Goal: Communication & Community: Share content

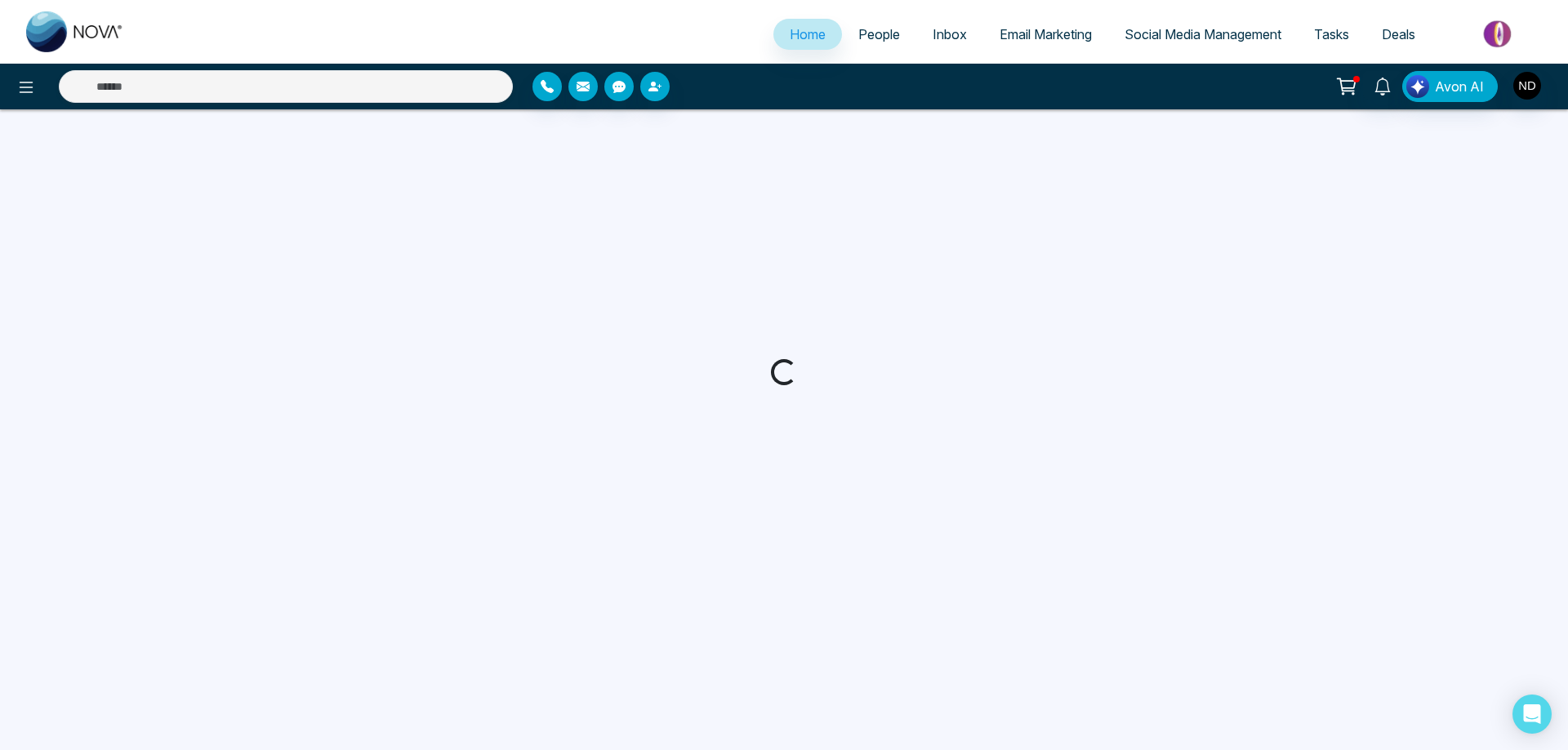
select select "*"
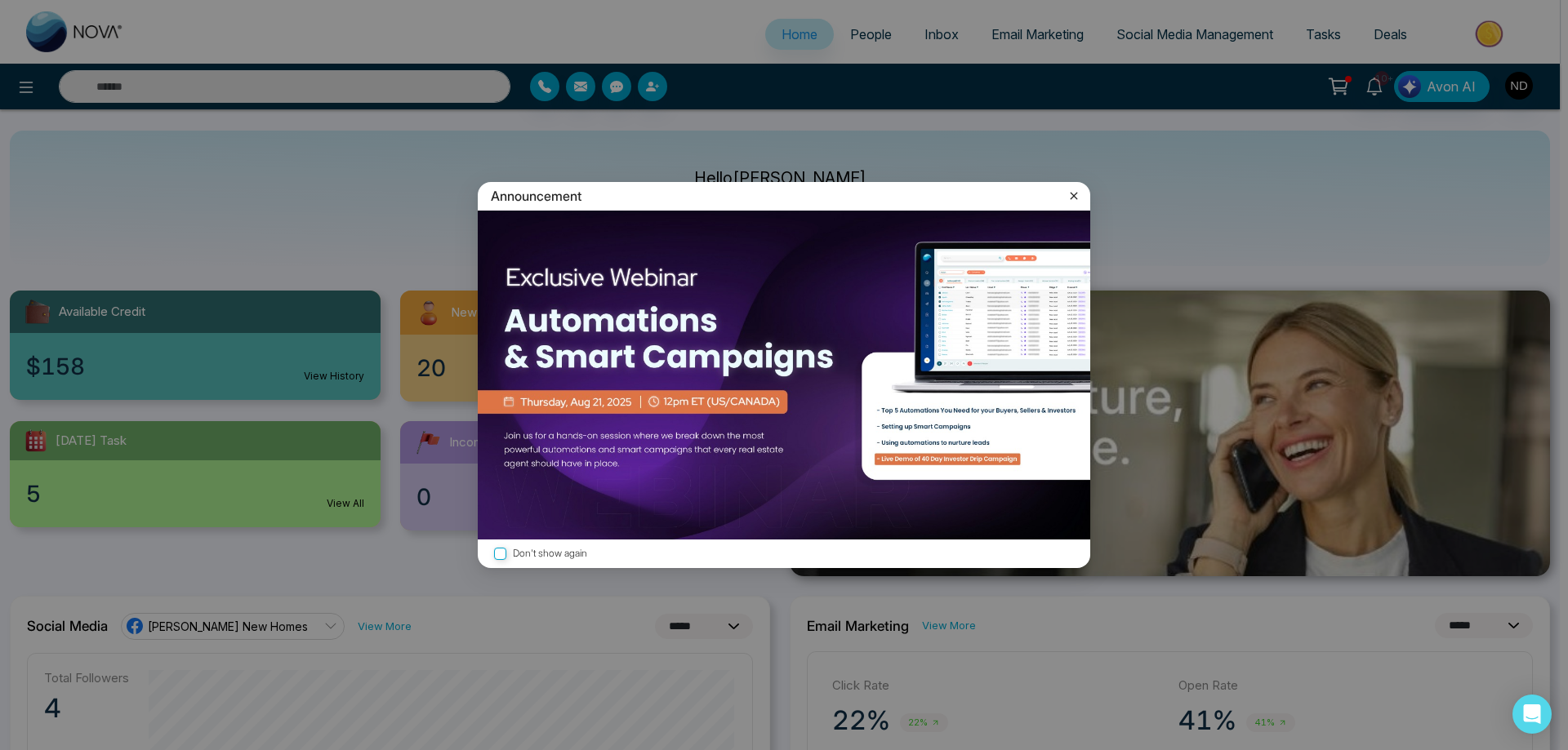
click at [1071, 198] on icon at bounding box center [1073, 195] width 8 height 8
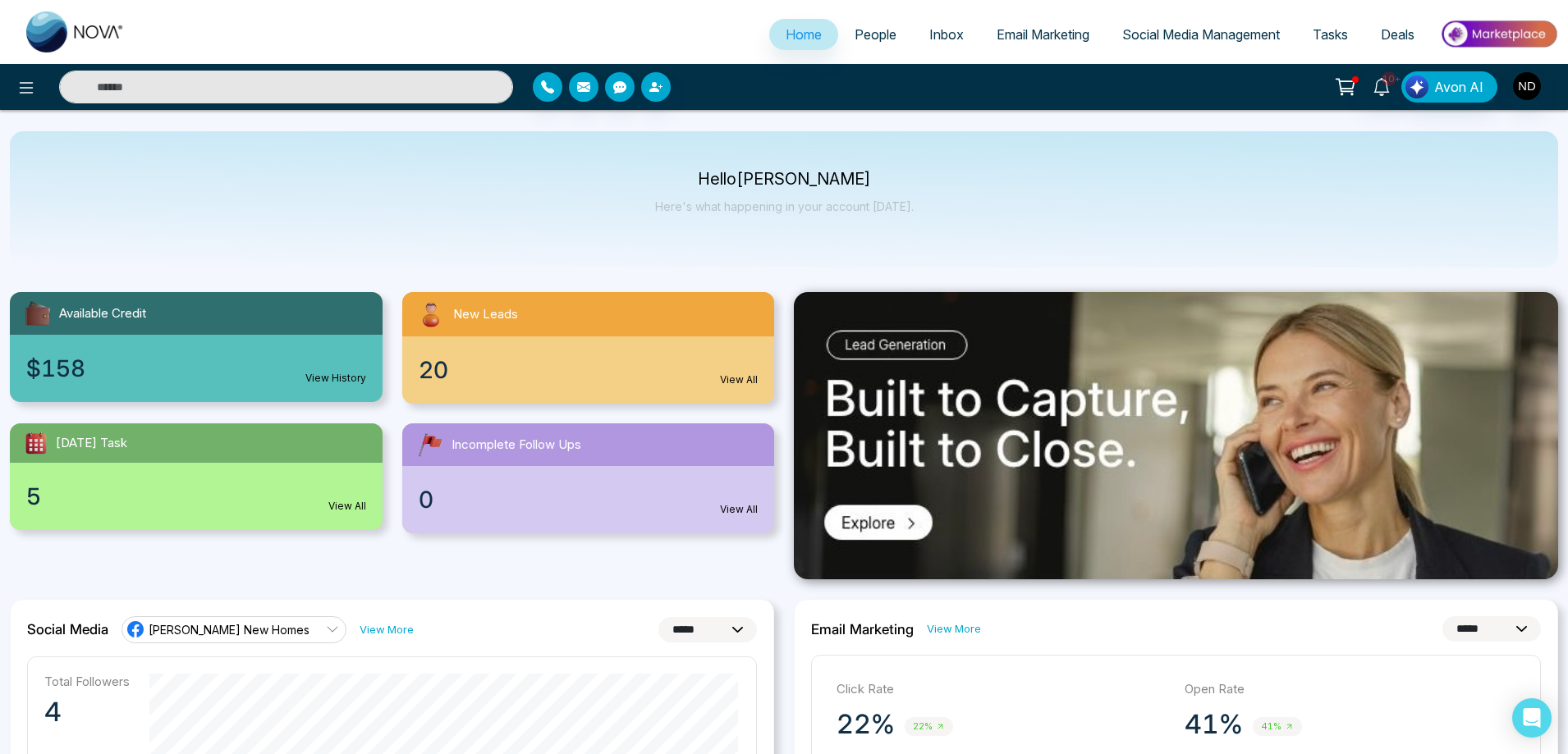
click at [293, 88] on input "text" at bounding box center [286, 86] width 454 height 33
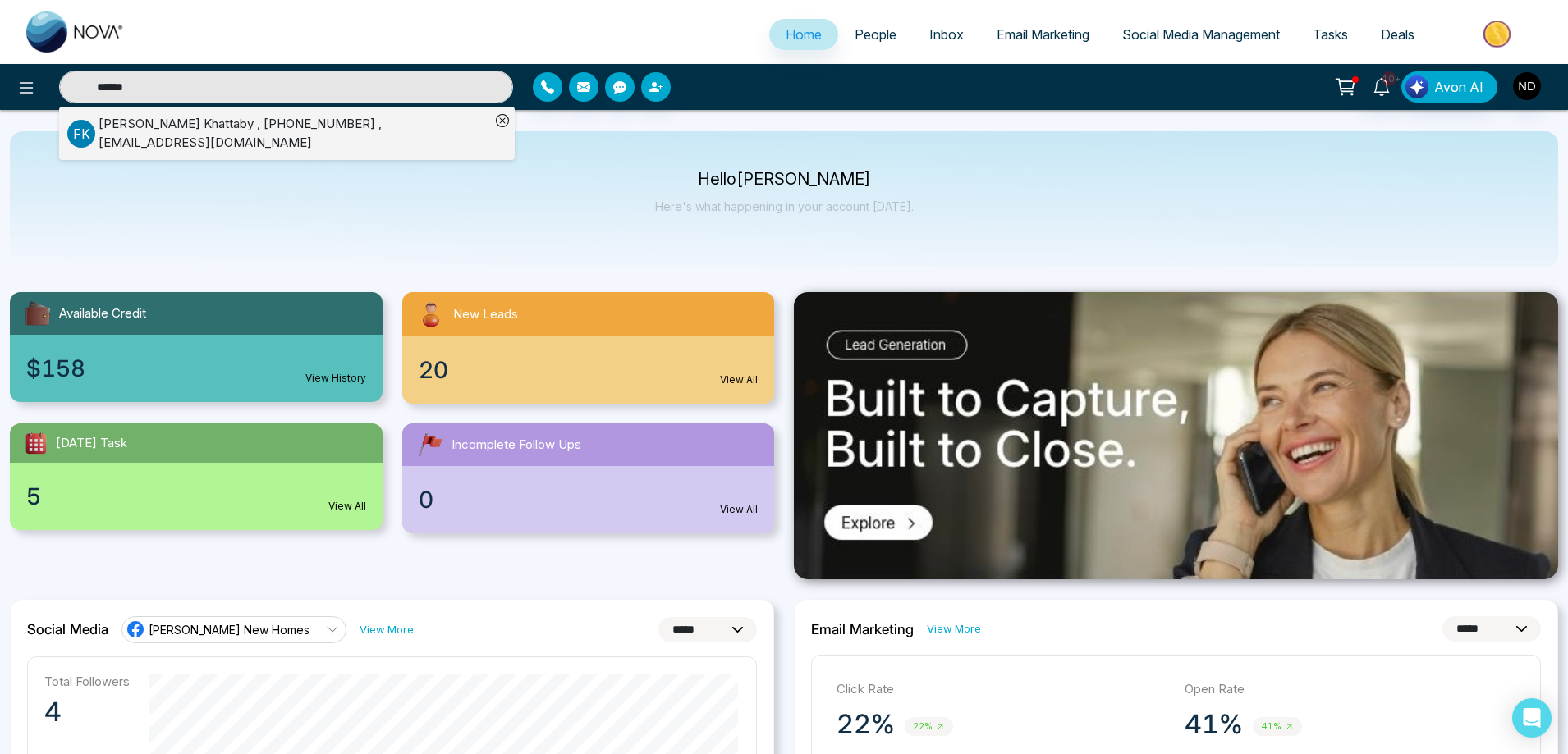
type input "******"
click at [239, 130] on div "[PERSON_NAME] , [PHONE_NUMBER] , [EMAIL_ADDRESS][DOMAIN_NAME]" at bounding box center [293, 134] width 392 height 37
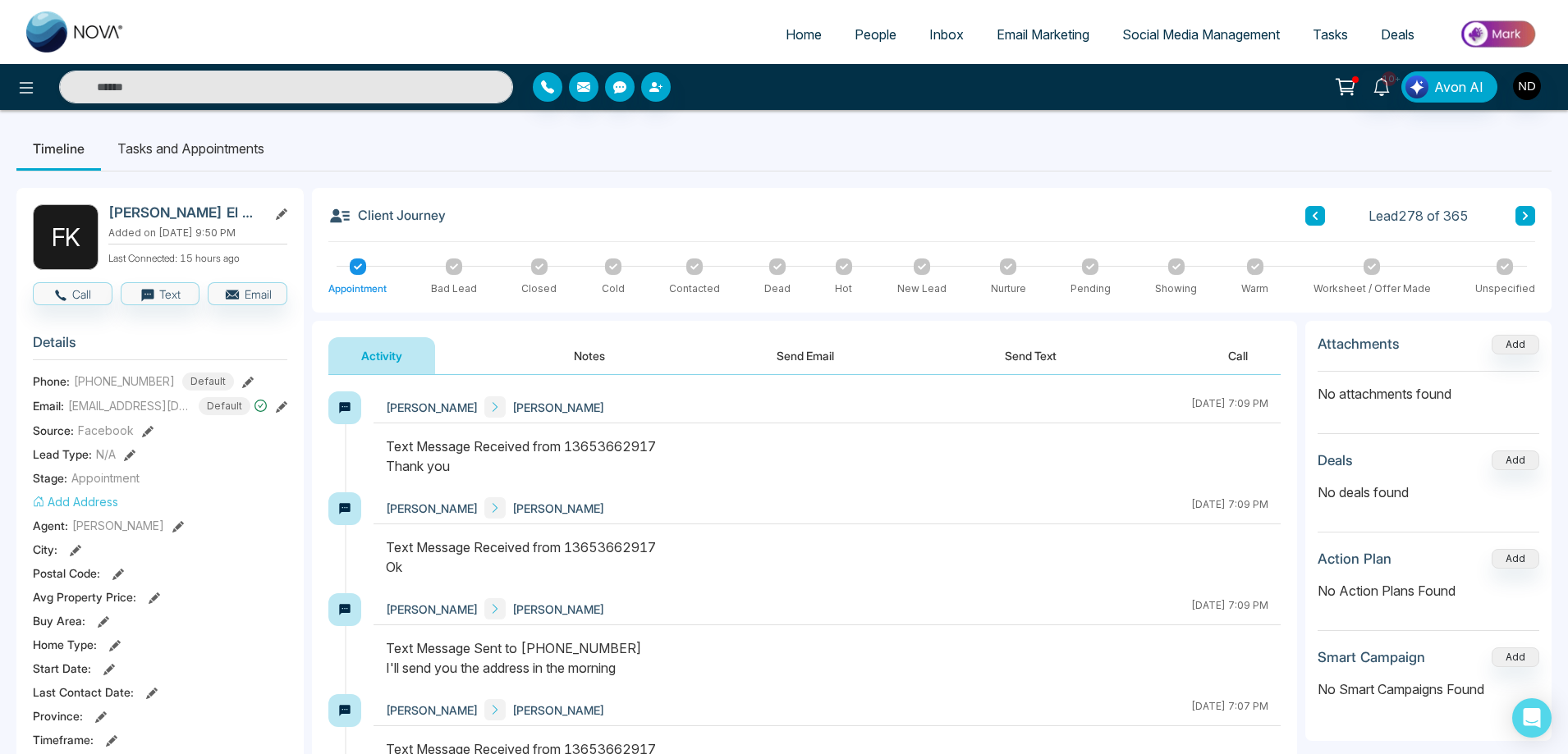
click at [172, 150] on li "Tasks and Appointments" at bounding box center [190, 148] width 180 height 44
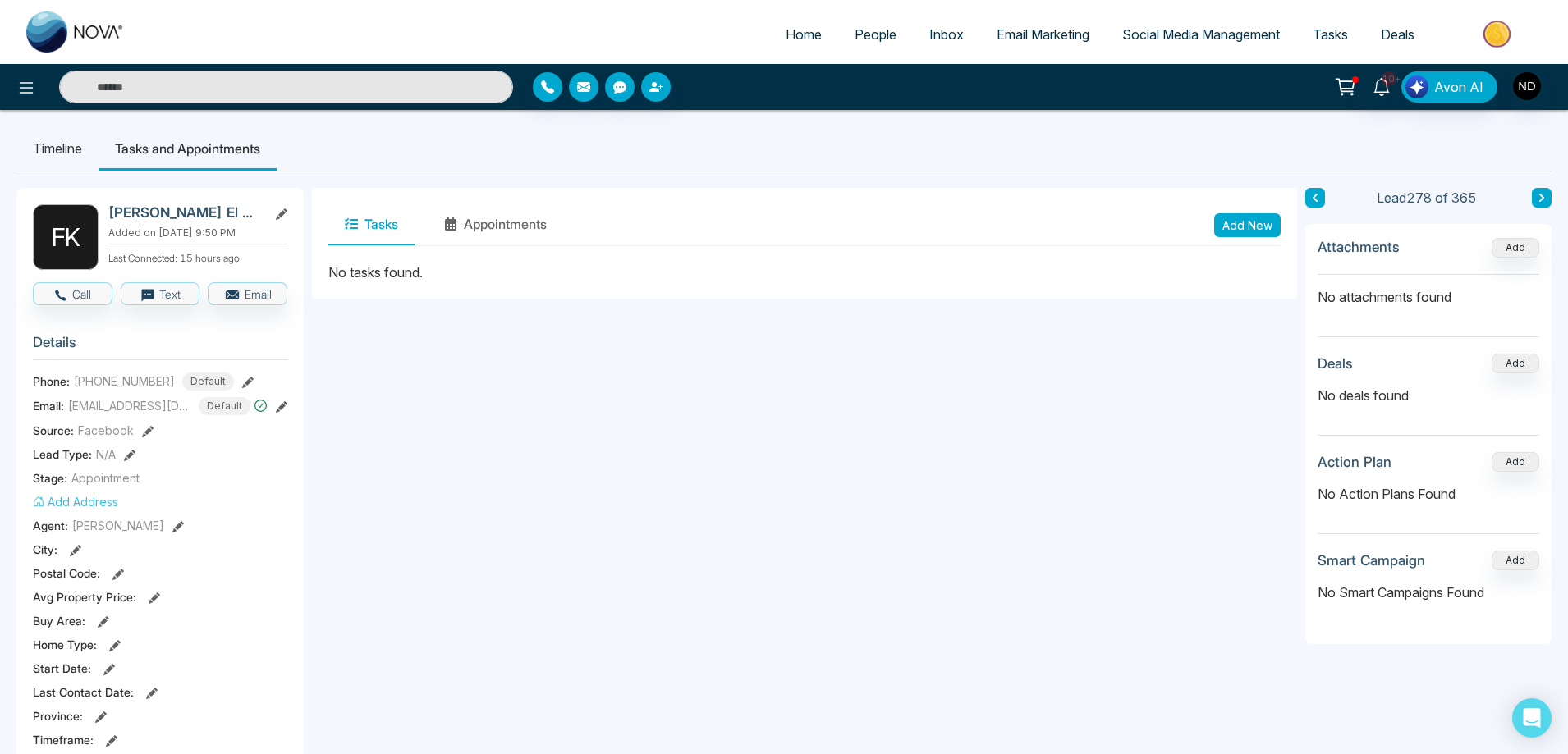
click at [84, 154] on li "Timeline" at bounding box center [57, 148] width 82 height 44
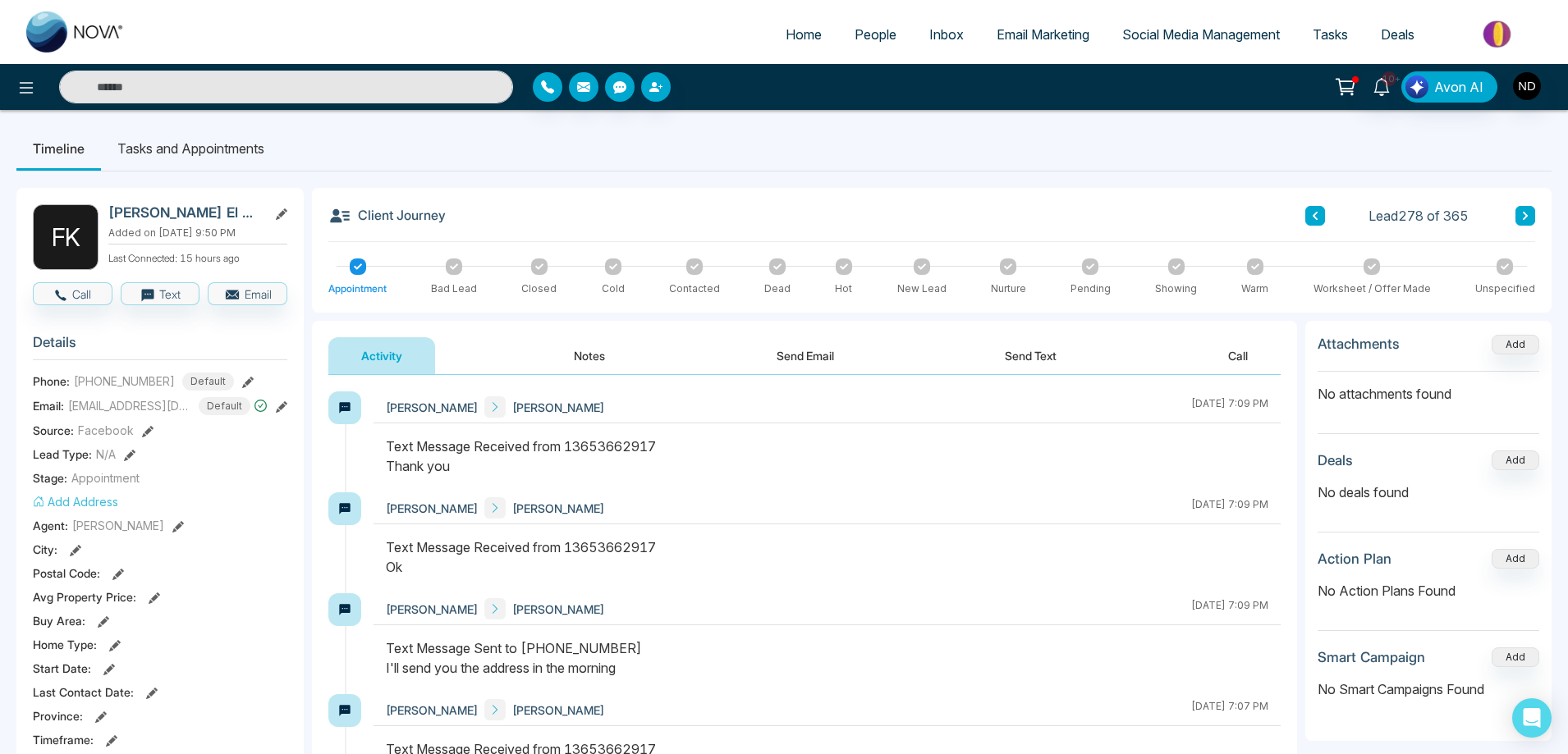
click at [803, 348] on button "Send Email" at bounding box center [805, 356] width 123 height 37
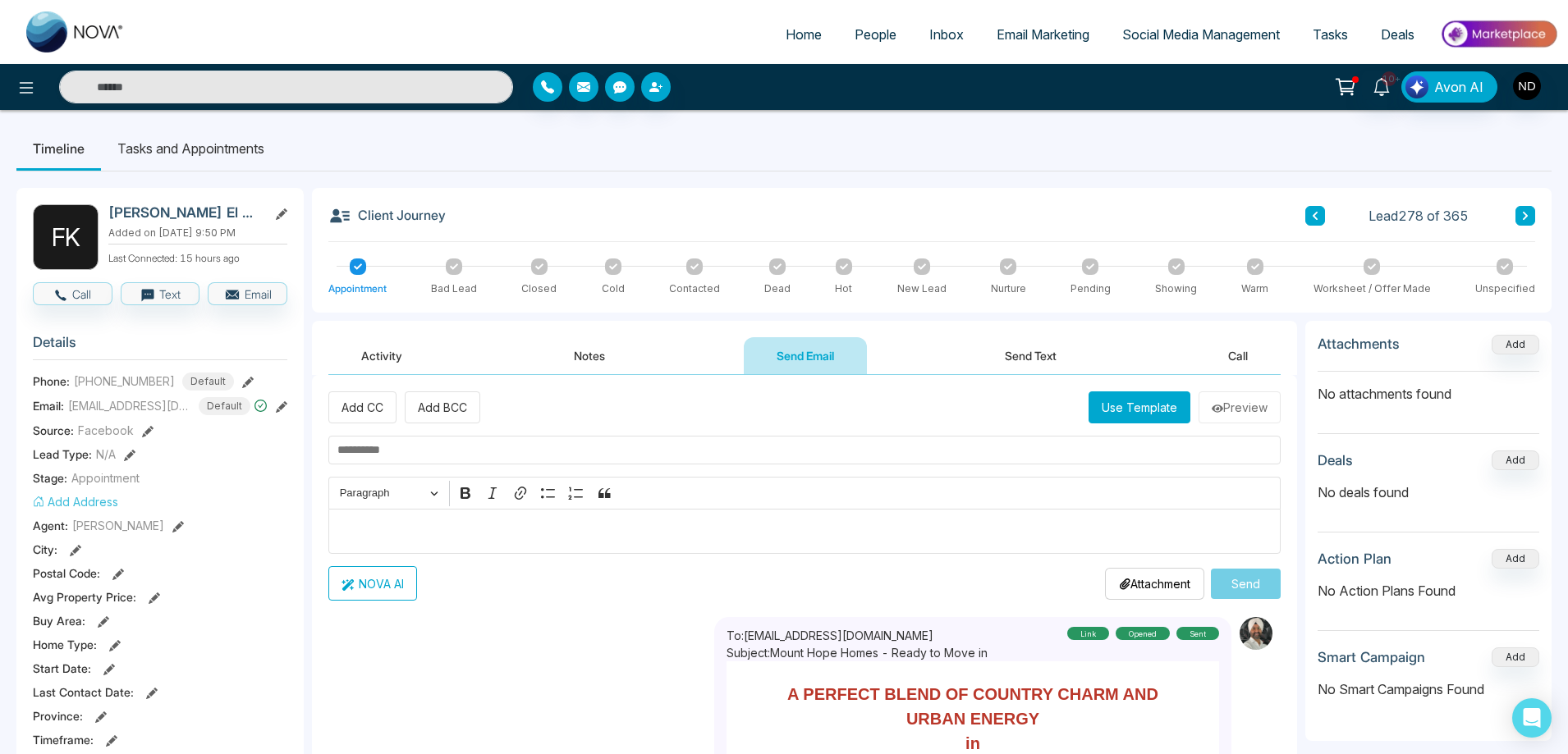
click at [1142, 413] on button "Use Template" at bounding box center [1139, 407] width 101 height 32
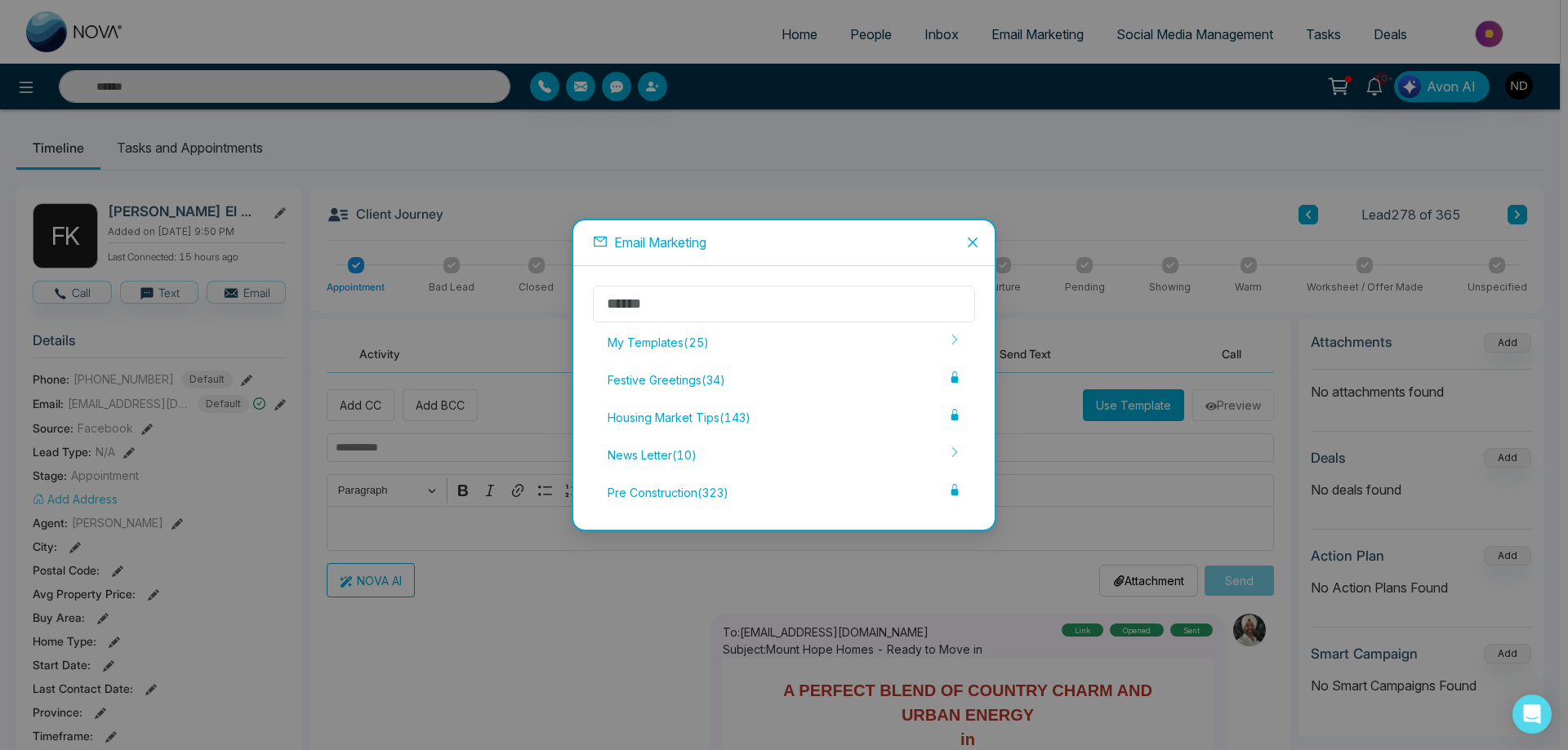
click at [762, 296] on input "text" at bounding box center [784, 304] width 382 height 37
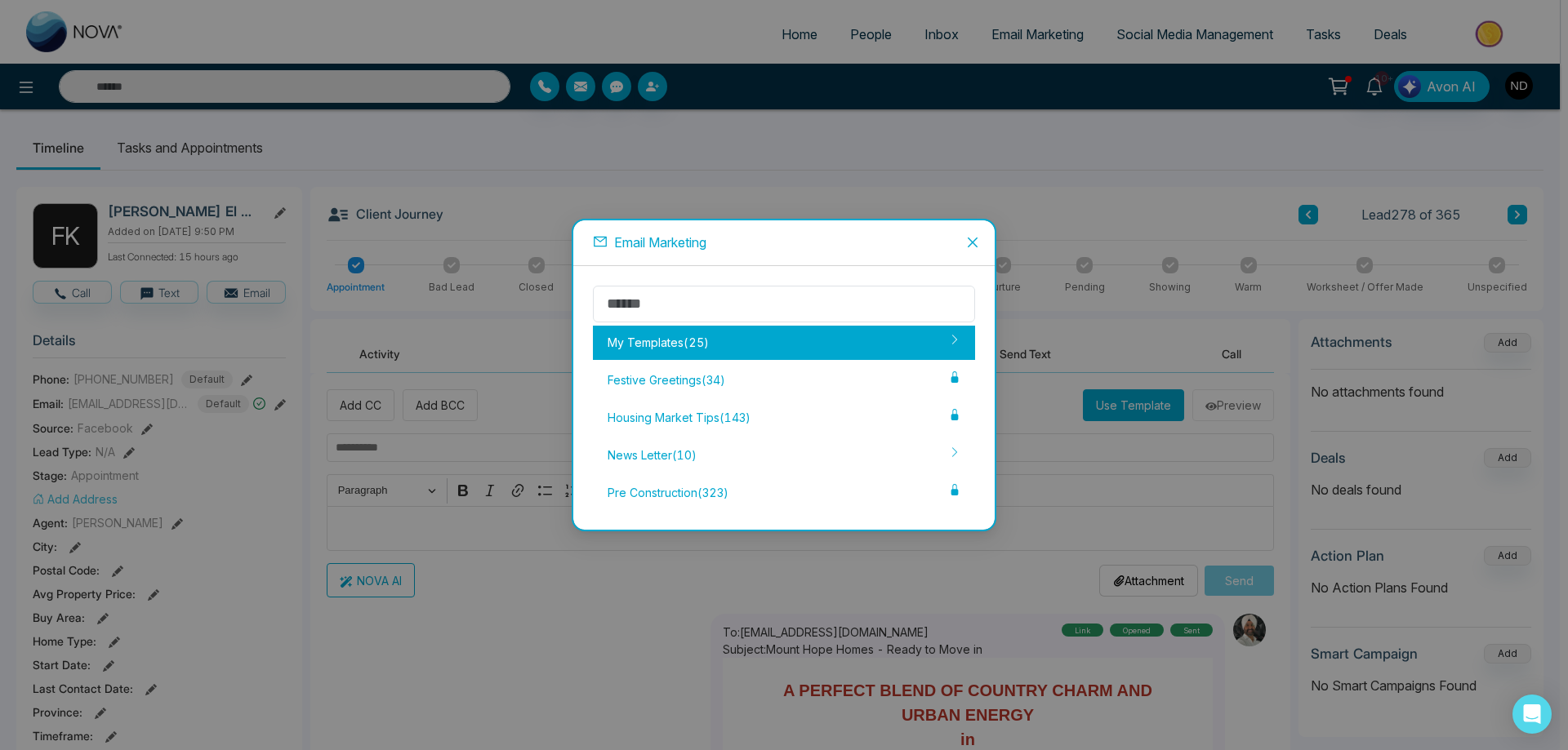
click at [675, 337] on div "My Templates ( 25 )" at bounding box center [784, 342] width 382 height 34
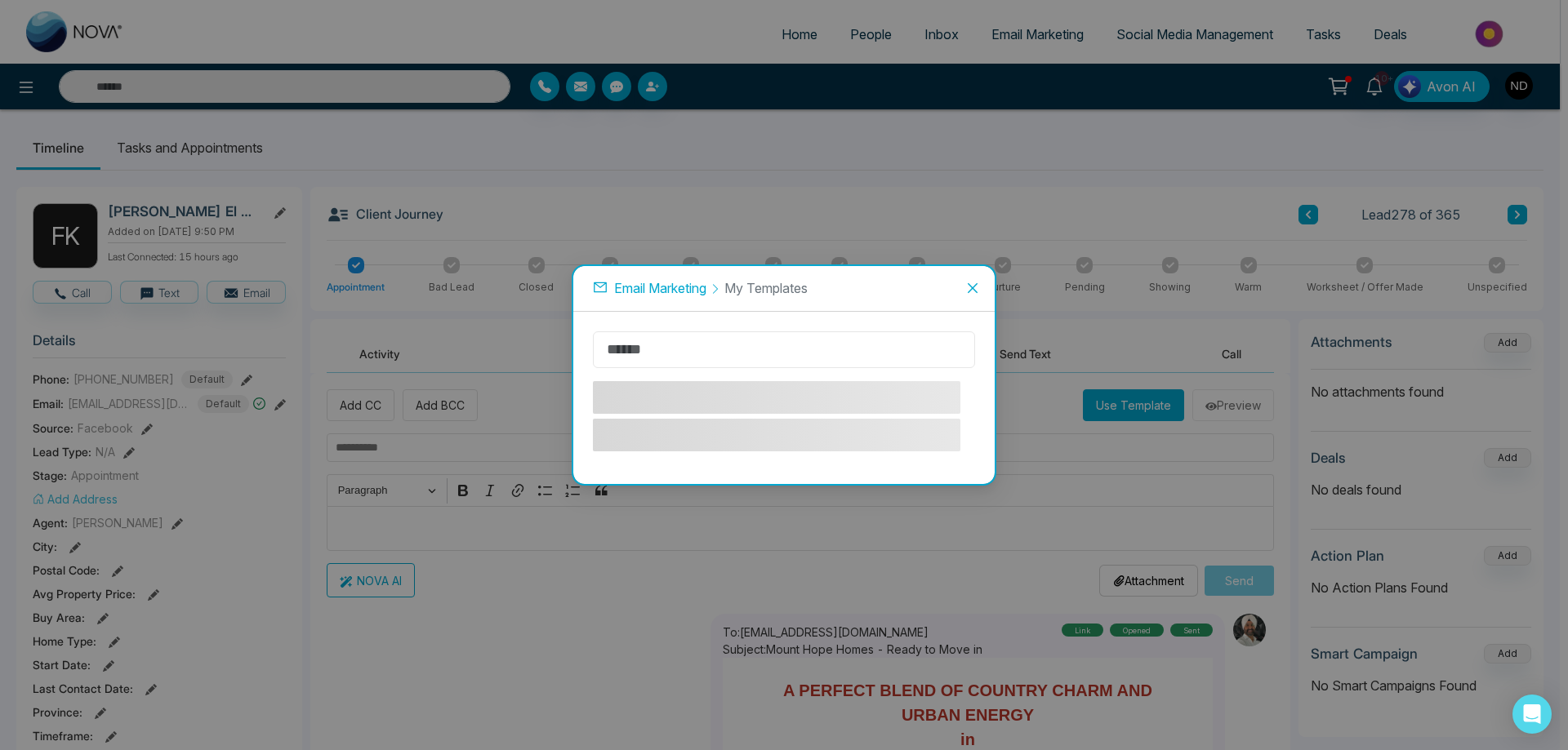
click at [702, 357] on input "text" at bounding box center [784, 350] width 382 height 37
type input "*"
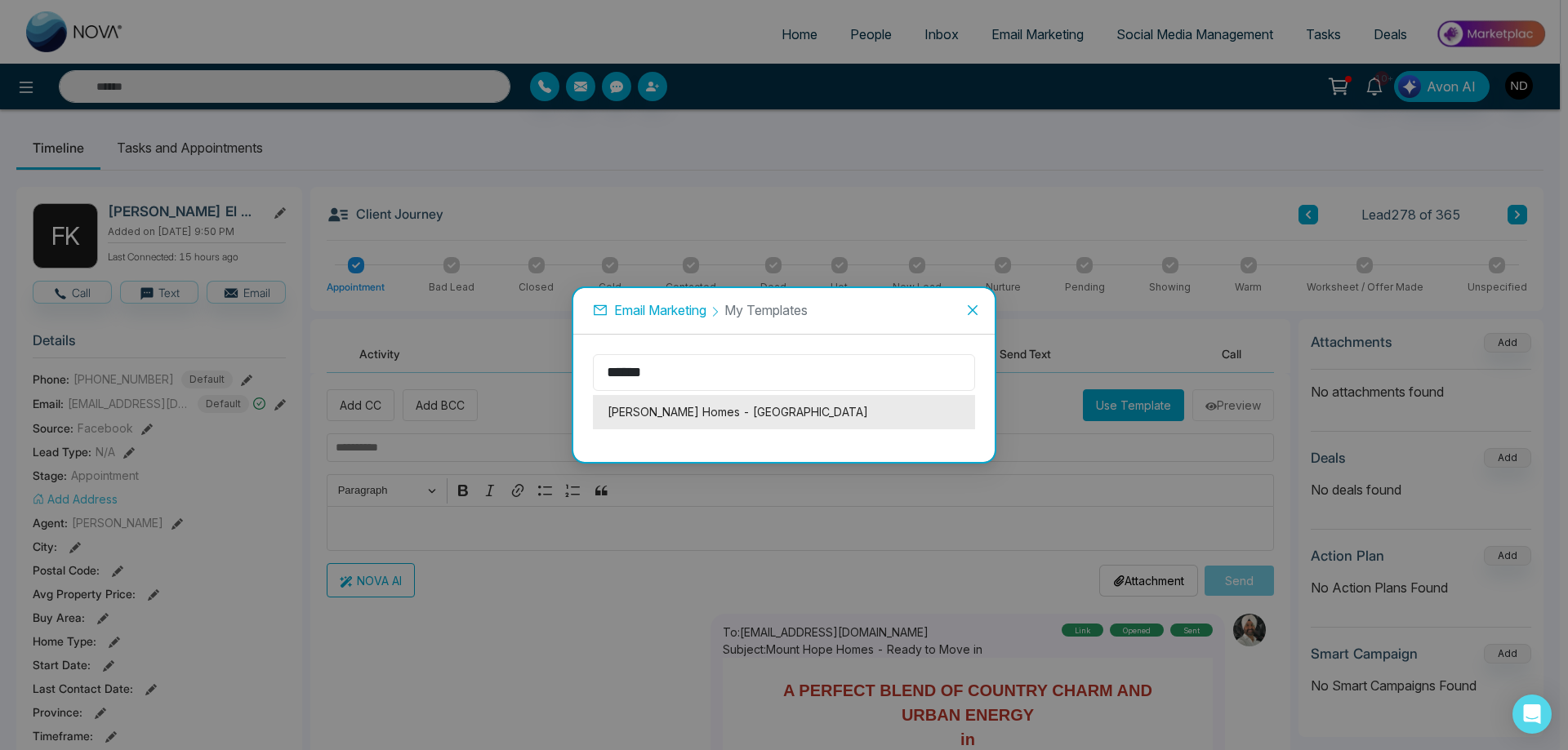
type input "******"
click at [691, 422] on li "[PERSON_NAME] Homes - [GEOGRAPHIC_DATA]" at bounding box center [784, 412] width 382 height 34
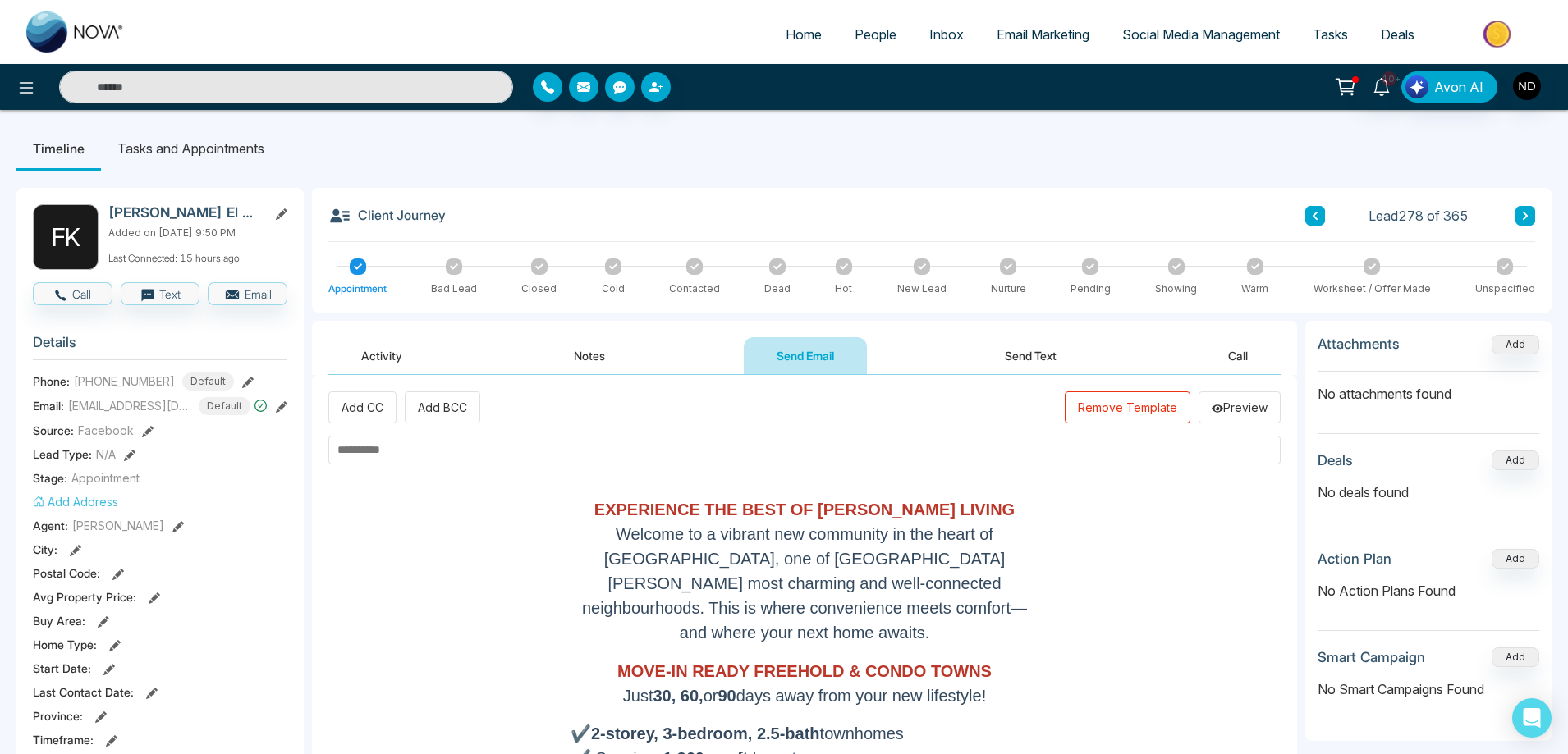
click at [477, 451] on input "text" at bounding box center [804, 450] width 952 height 29
click at [438, 452] on input "**********" at bounding box center [804, 450] width 952 height 29
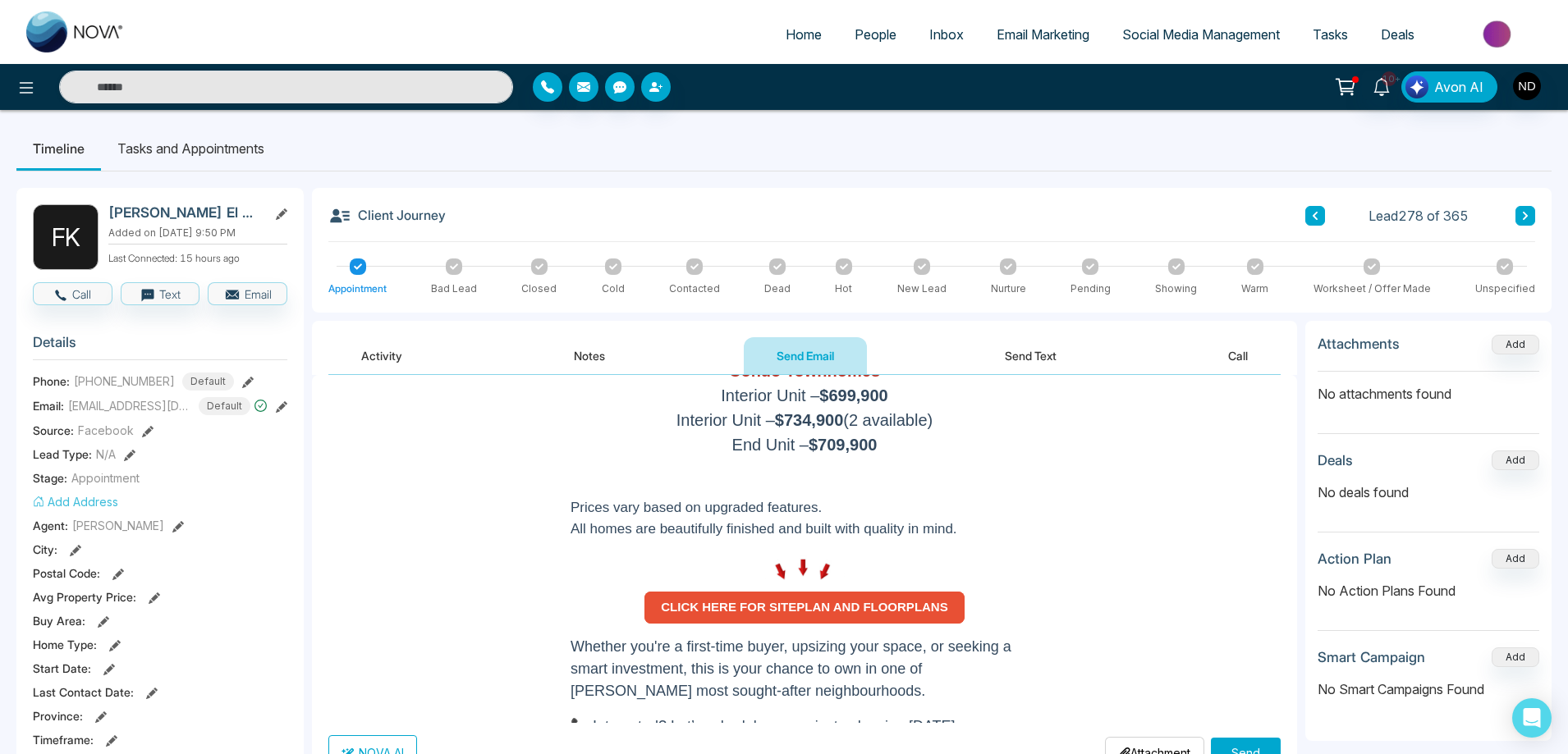
scroll to position [729, 0]
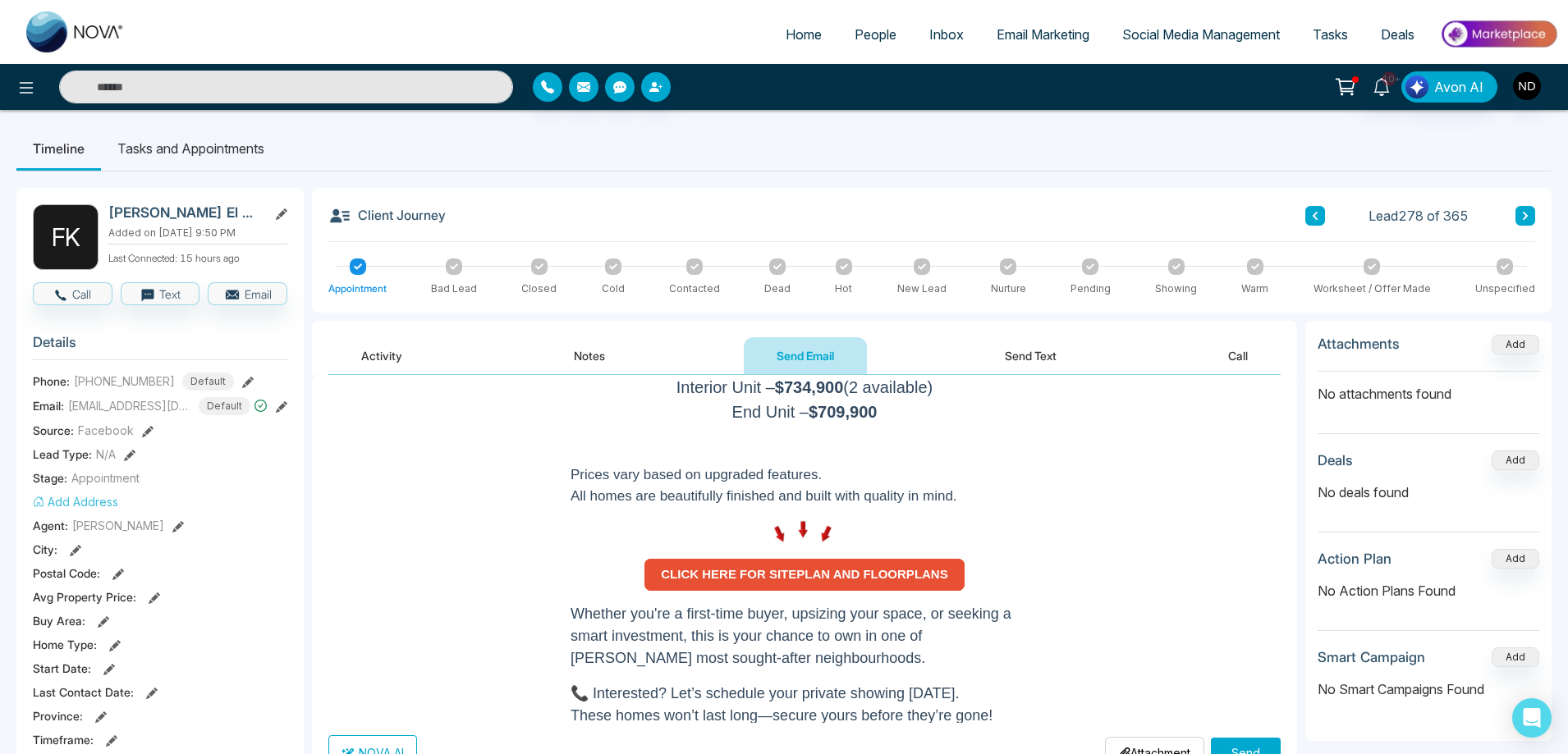
type input "**********"
click at [1242, 744] on button "Send" at bounding box center [1246, 753] width 70 height 30
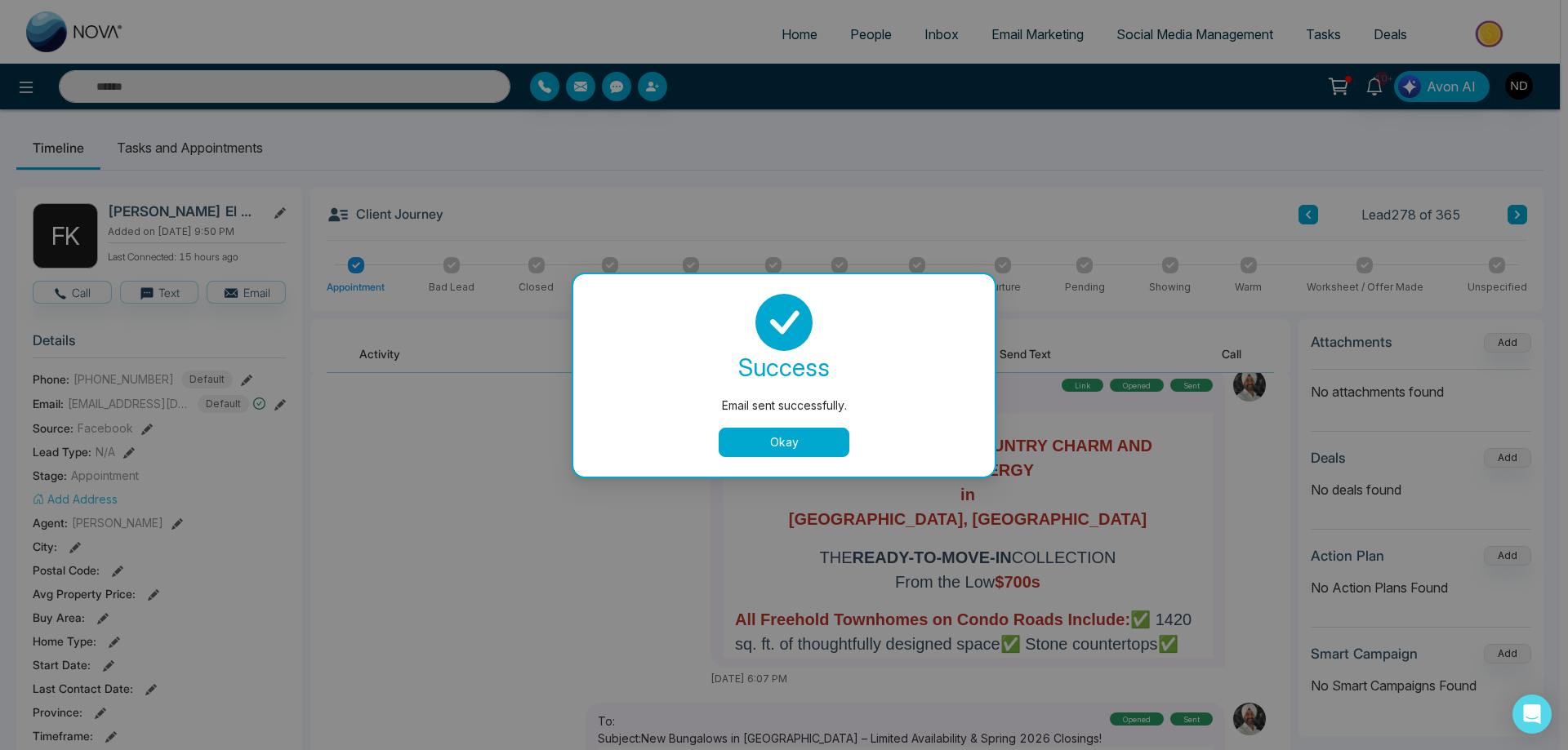
click at [797, 438] on button "Okay" at bounding box center [783, 442] width 130 height 29
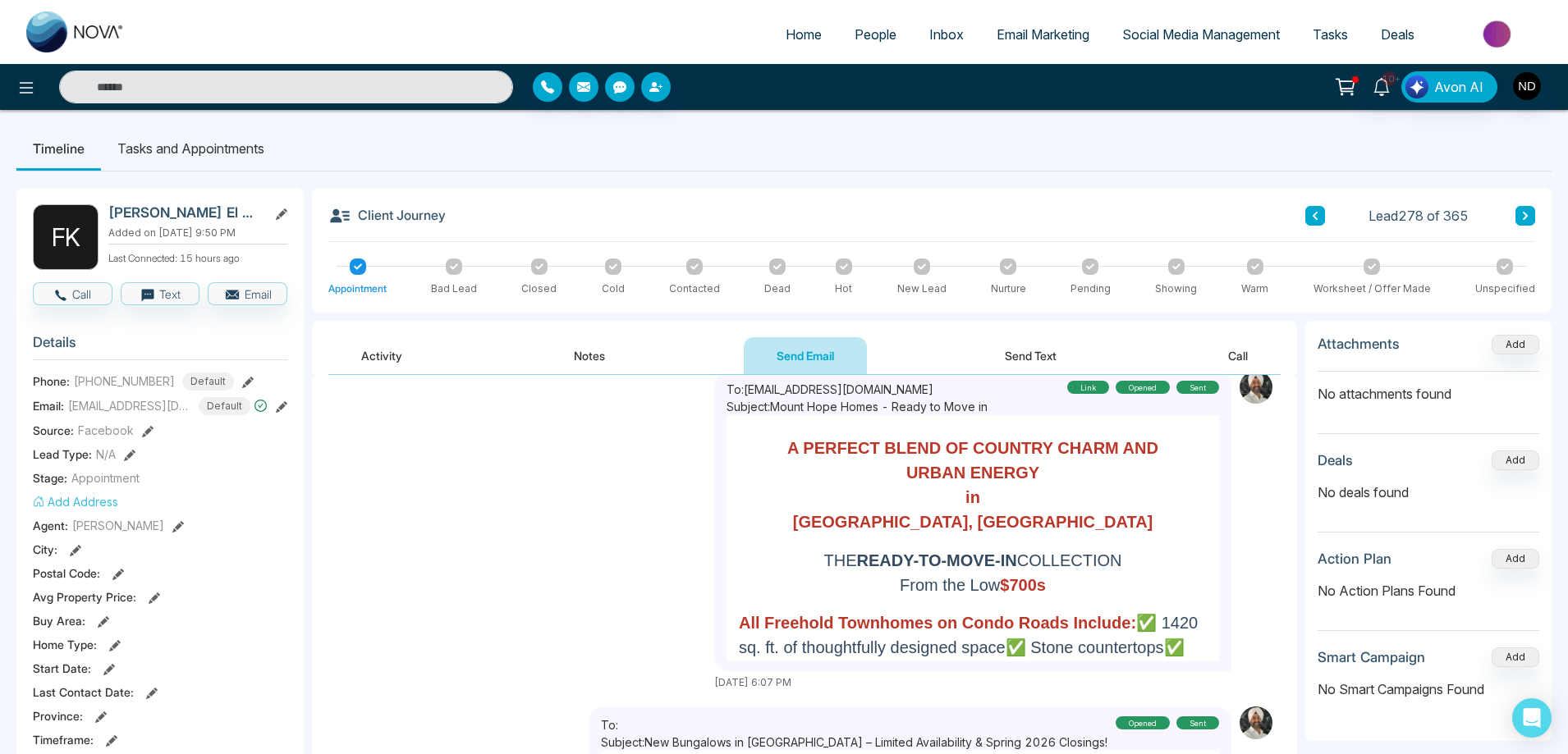
click at [1021, 351] on button "Send Text" at bounding box center [1030, 356] width 118 height 37
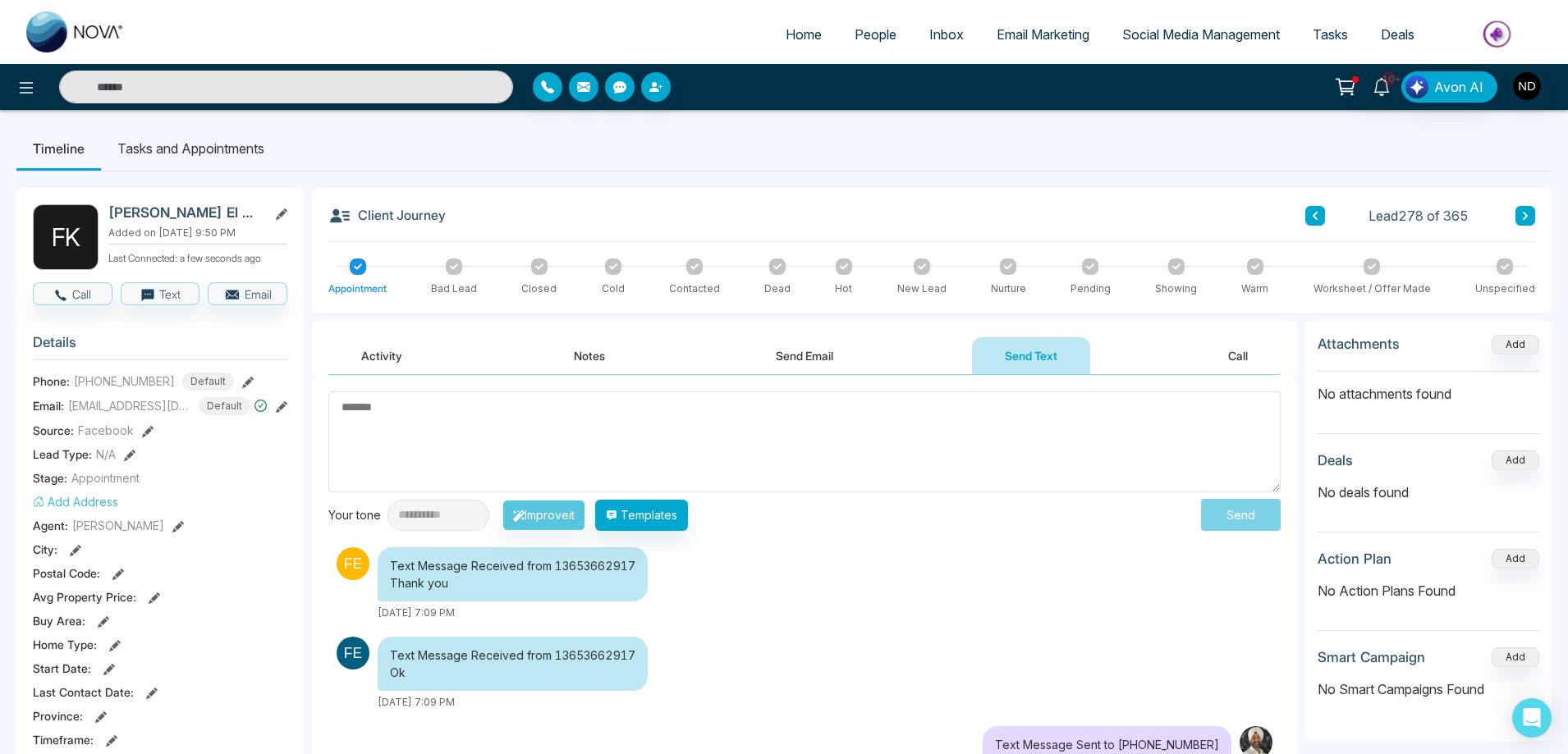
click at [839, 432] on textarea at bounding box center [804, 441] width 952 height 101
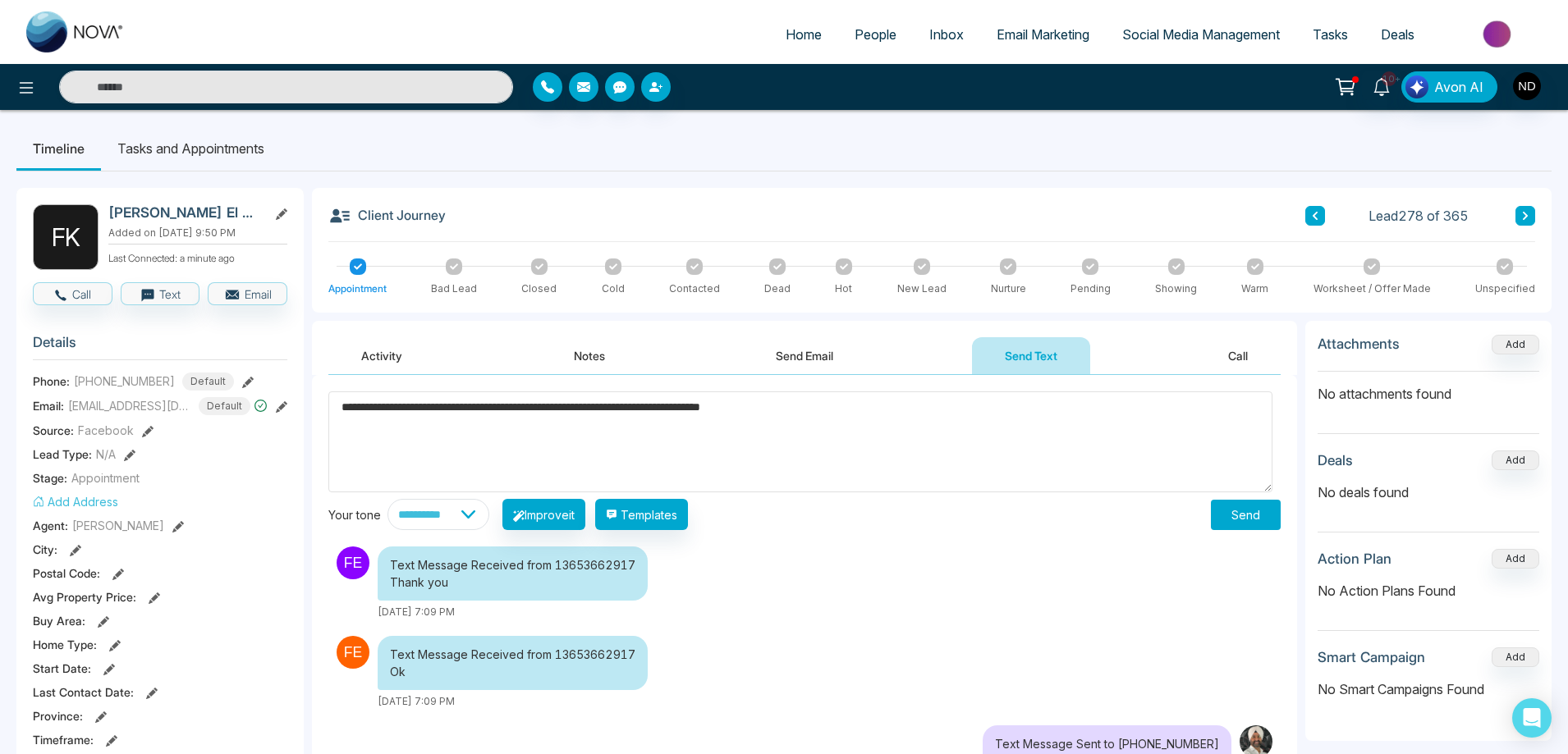
type textarea "**********"
click at [1229, 514] on button "Send" at bounding box center [1246, 515] width 70 height 30
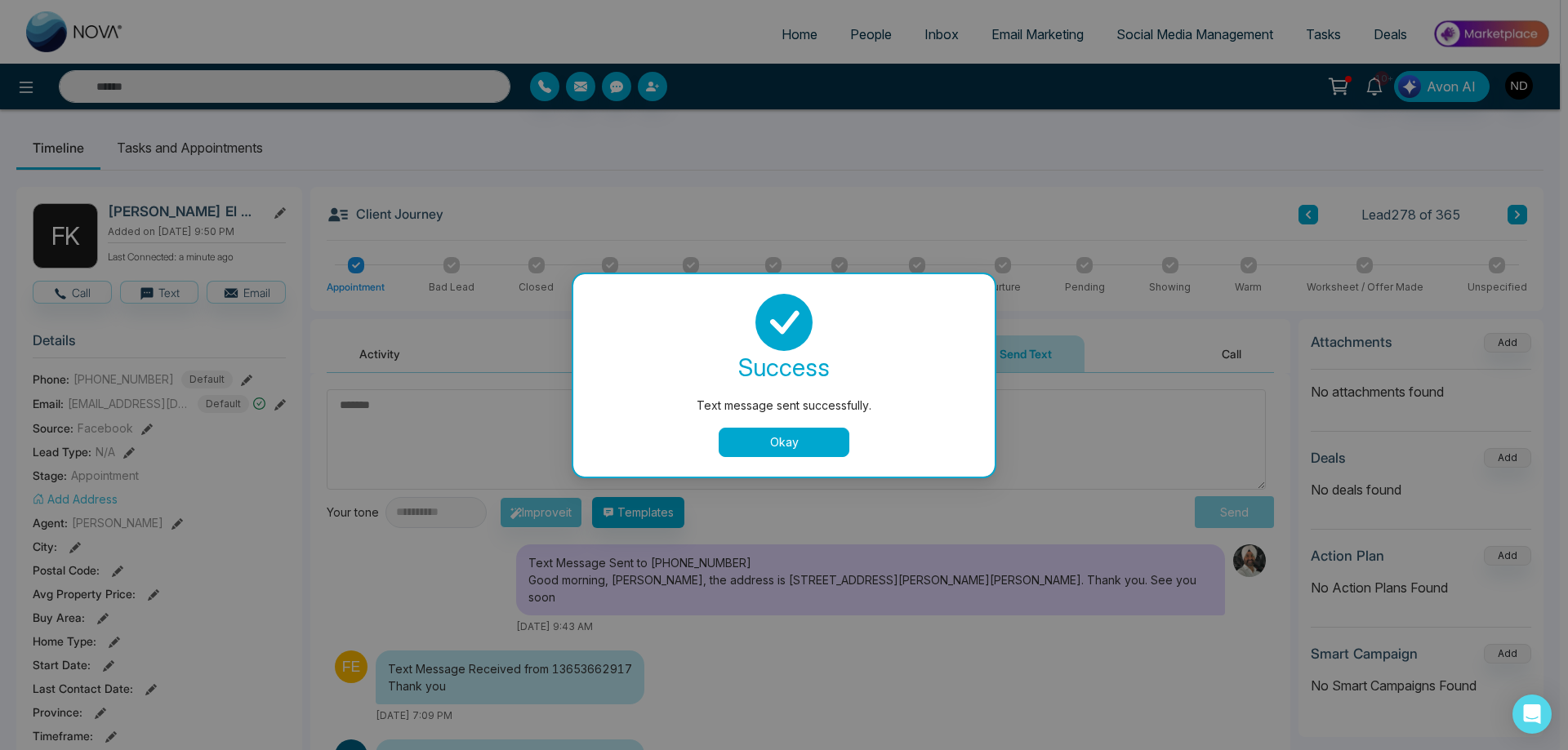
click at [744, 441] on button "Okay" at bounding box center [783, 442] width 130 height 29
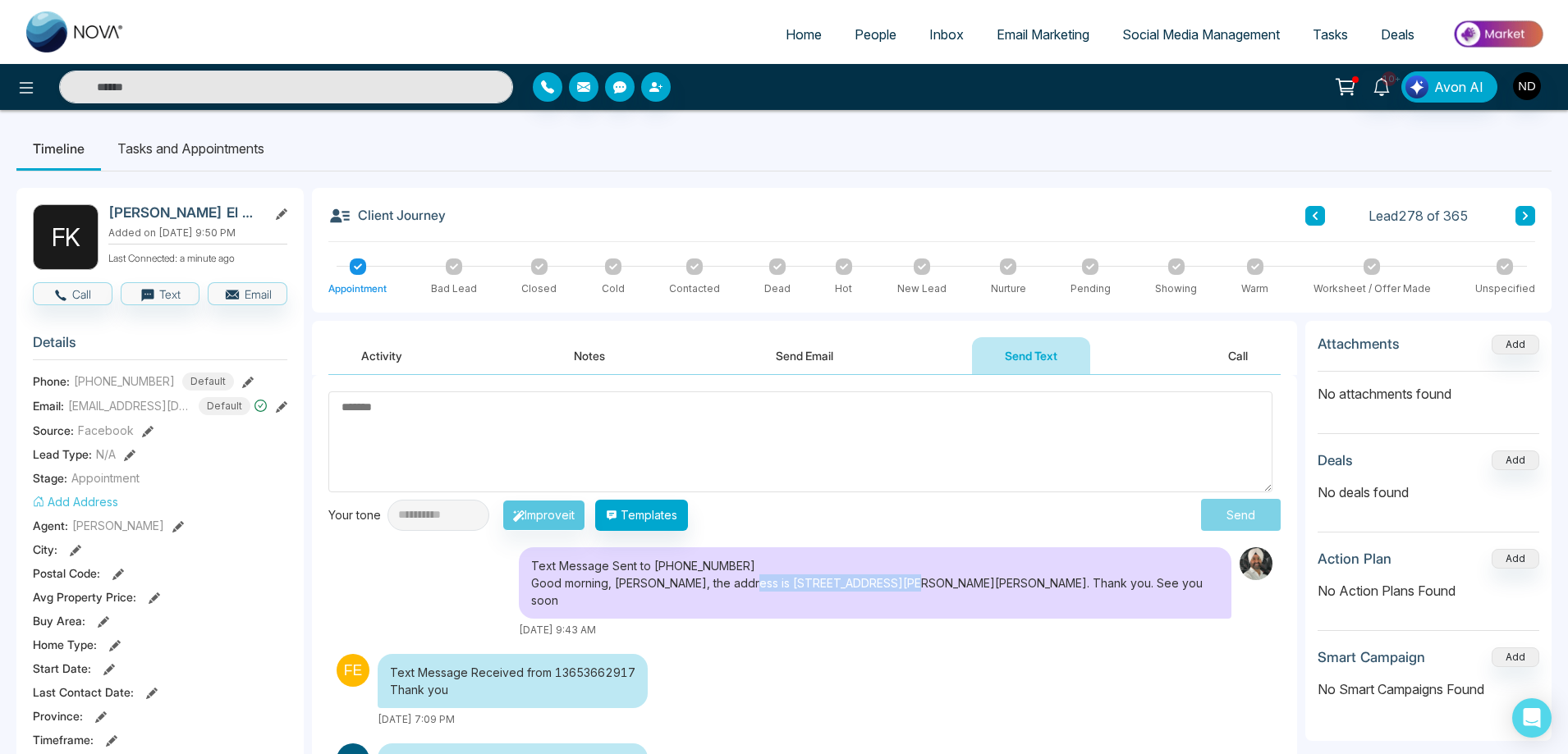
drag, startPoint x: 925, startPoint y: 583, endPoint x: 1071, endPoint y: 581, distance: 146.0
click at [1071, 581] on div "Text Message Sent to [PHONE_NUMBER] Good morning, [PERSON_NAME], the address is…" at bounding box center [874, 582] width 712 height 71
copy div "[STREET_ADDRESS][PERSON_NAME]."
